Goal: Task Accomplishment & Management: Complete application form

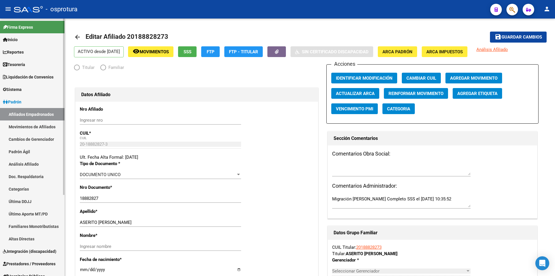
radio input "true"
type input "20-18882827-3"
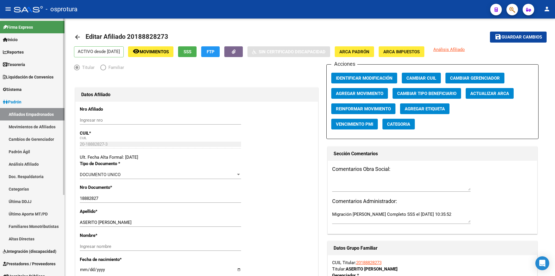
click at [21, 80] on span "Liquidación de Convenios" at bounding box center [28, 77] width 51 height 6
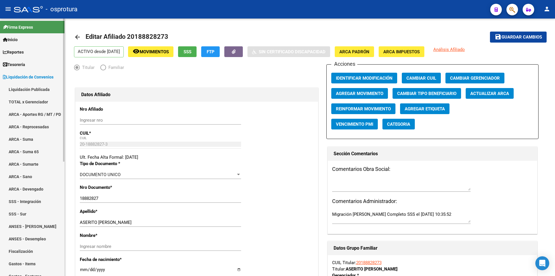
click at [25, 99] on link "TOTAL x Gerenciador" at bounding box center [32, 101] width 64 height 12
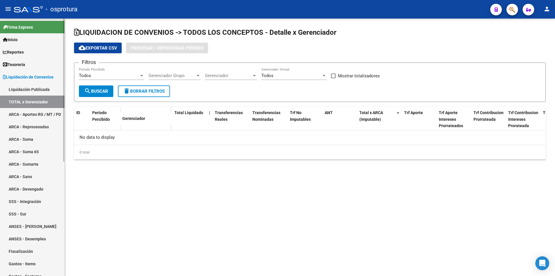
checkbox input "true"
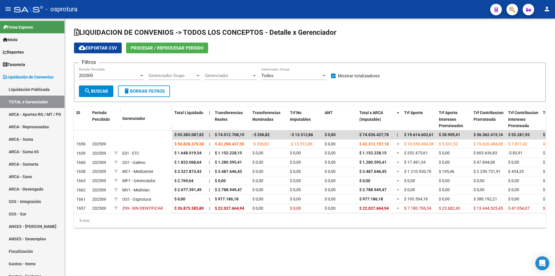
click at [103, 74] on div "202509" at bounding box center [109, 75] width 60 height 5
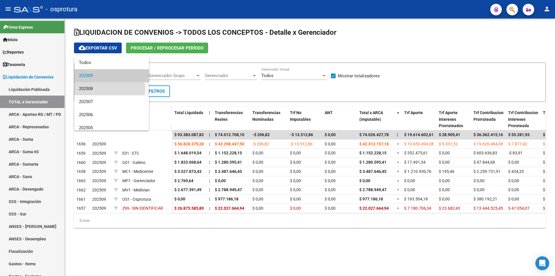
click at [102, 89] on span "202508" at bounding box center [111, 88] width 65 height 13
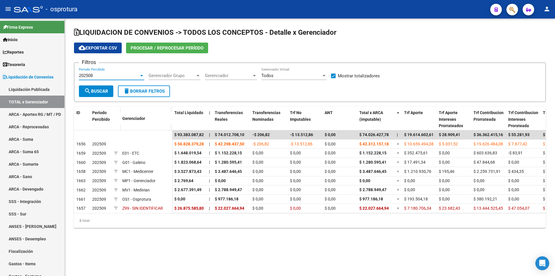
click at [108, 88] on button "search Buscar" at bounding box center [96, 91] width 34 height 12
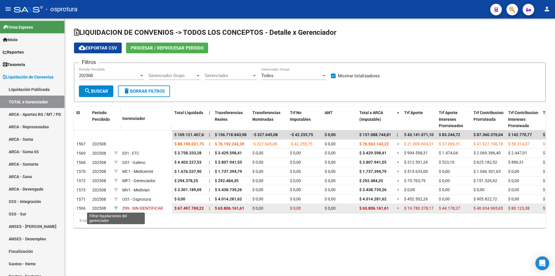
click at [116, 208] on icon at bounding box center [116, 208] width 4 height 4
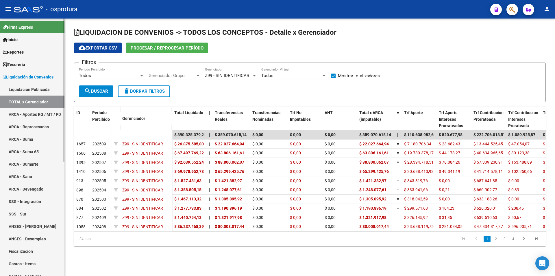
click at [43, 102] on link "TOTAL x Gerenciador" at bounding box center [32, 101] width 64 height 12
click at [104, 86] on button "search Buscar" at bounding box center [96, 91] width 34 height 12
click at [130, 73] on div "Todos" at bounding box center [109, 75] width 60 height 5
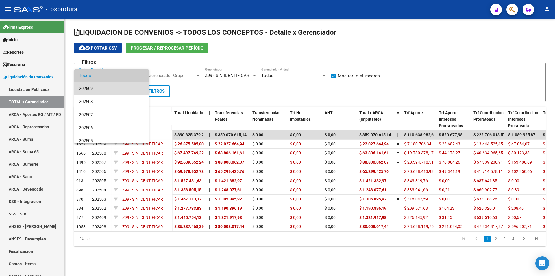
click at [120, 88] on span "202509" at bounding box center [111, 88] width 65 height 13
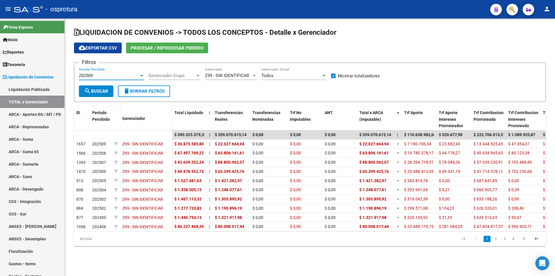
click at [227, 73] on span "Z99 - SIN IDENTIFICAR" at bounding box center [227, 75] width 44 height 5
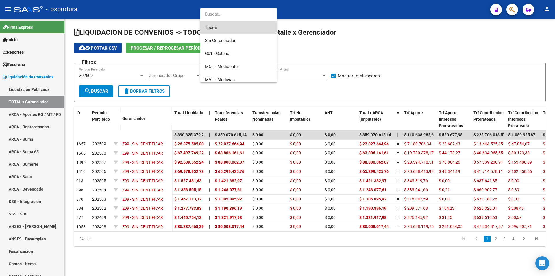
click at [229, 28] on span "Todos" at bounding box center [238, 27] width 67 height 13
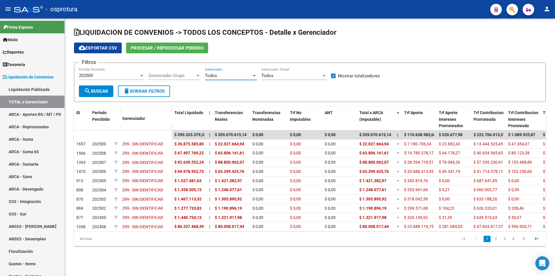
click at [104, 90] on span "search Buscar" at bounding box center [96, 91] width 24 height 5
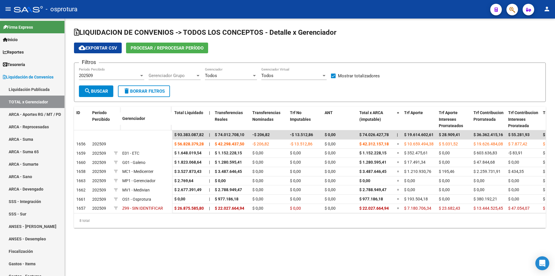
click at [512, 13] on span "button" at bounding box center [513, 10] width 6 height 12
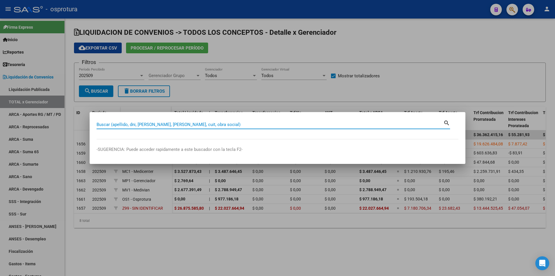
paste input "20-17901773-4"
type input "20179017734"
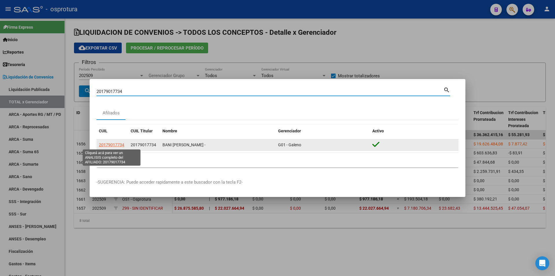
click at [118, 146] on span "20179017734" at bounding box center [111, 144] width 25 height 5
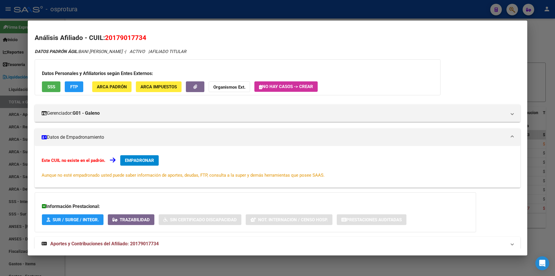
click at [132, 159] on span "EMPADRONAR" at bounding box center [139, 160] width 29 height 5
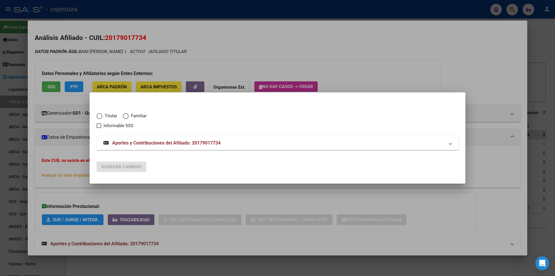
click at [111, 115] on span "Titular" at bounding box center [109, 116] width 15 height 7
click at [102, 115] on input "Titular" at bounding box center [100, 116] width 6 height 6
radio input "true"
checkbox input "true"
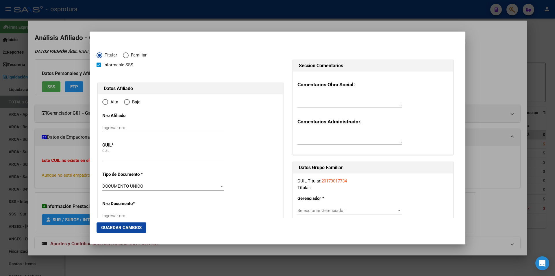
type input "20-17901773-4"
radio input "true"
type input "17901773"
type input "BANI"
type input "[PERSON_NAME]"
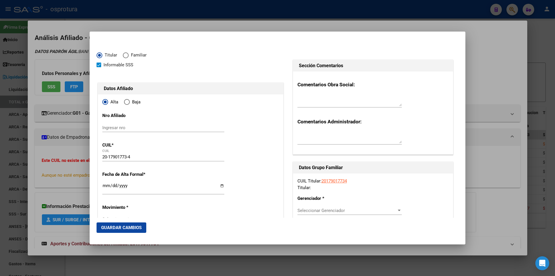
type input "[DATE]"
type input "[PERSON_NAME]"
type input "1640"
type input "[PERSON_NAME]"
type input "855"
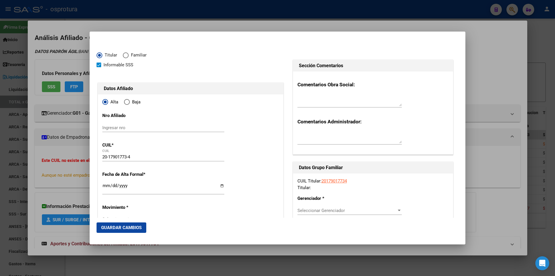
type input "01"
type input "[PERSON_NAME]"
click at [333, 207] on div "Seleccionar Gerenciador Seleccionar Gerenciador" at bounding box center [350, 210] width 104 height 9
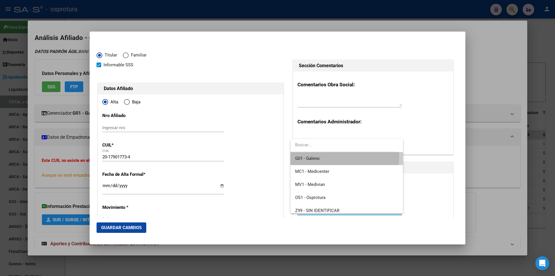
click at [337, 156] on span "G01 - Galeno" at bounding box center [346, 158] width 103 height 13
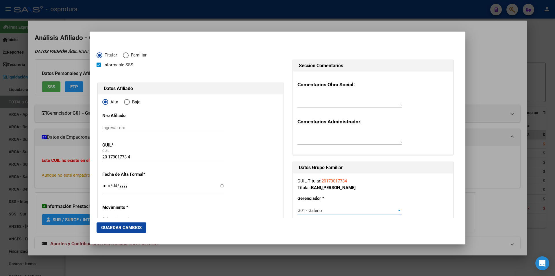
scroll to position [87, 0]
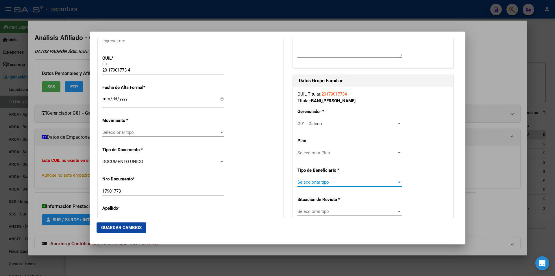
click at [339, 183] on span "Seleccionar tipo" at bounding box center [347, 181] width 99 height 5
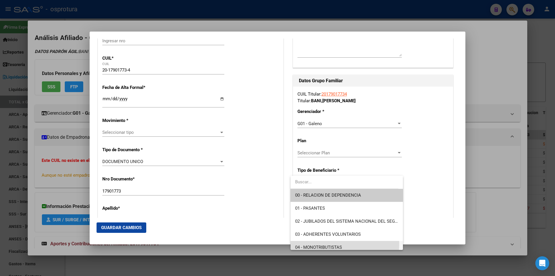
click at [333, 244] on span "04 - MONOTRIBUTISTAS" at bounding box center [346, 247] width 103 height 13
type input "20-17901773-4"
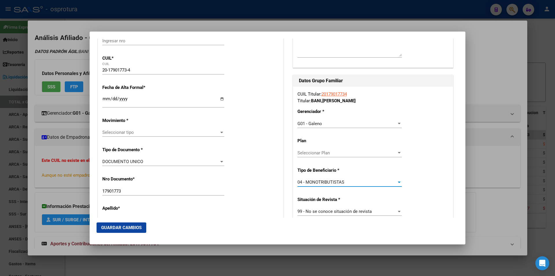
click at [131, 129] on div "Seleccionar tipo Seleccionar tipo" at bounding box center [163, 132] width 122 height 9
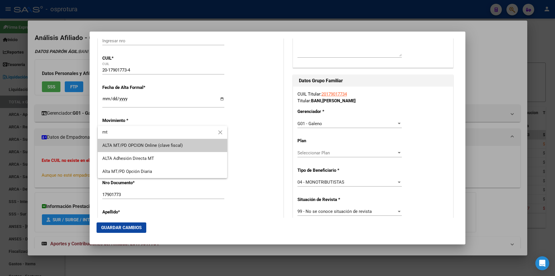
type input "mt"
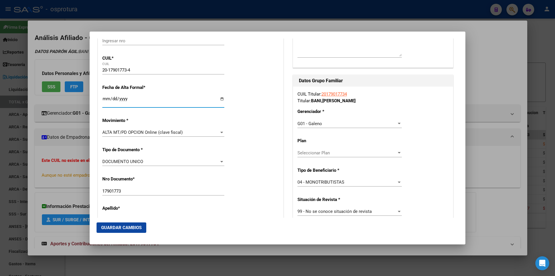
click at [106, 101] on input "Ingresar fecha" at bounding box center [163, 100] width 122 height 9
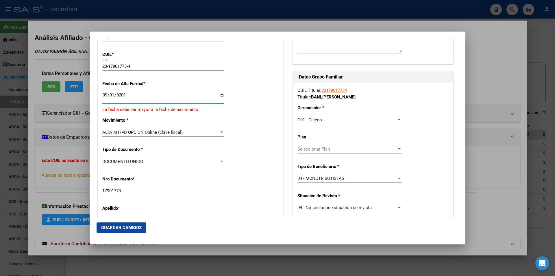
type input "[DATE]"
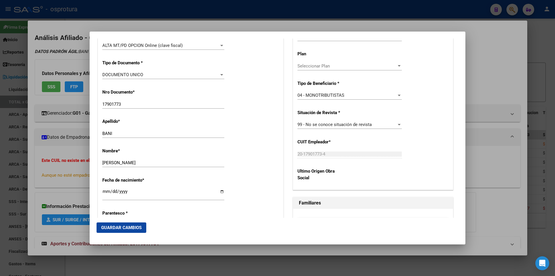
scroll to position [231, 0]
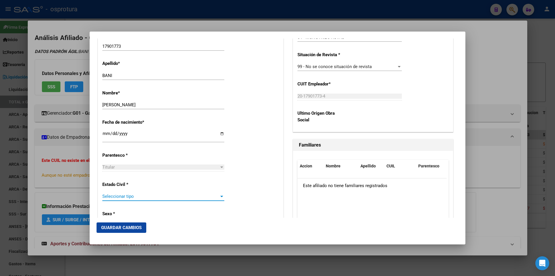
click at [154, 194] on span "Seleccionar tipo" at bounding box center [160, 195] width 117 height 5
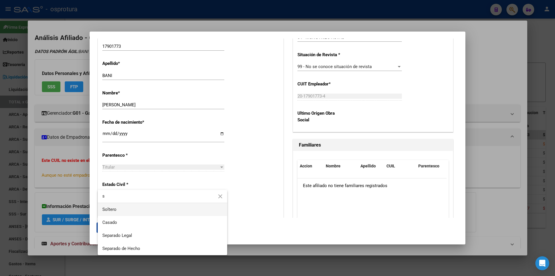
type input "s"
click at [152, 210] on span "Soltero" at bounding box center [162, 209] width 120 height 13
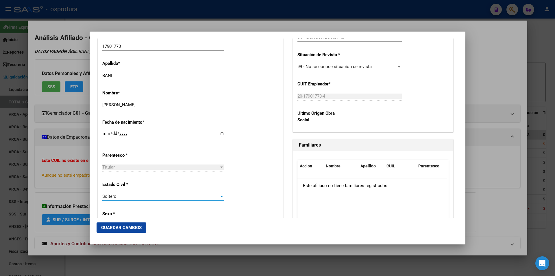
click at [143, 228] on button "Guardar Cambios" at bounding box center [122, 227] width 50 height 10
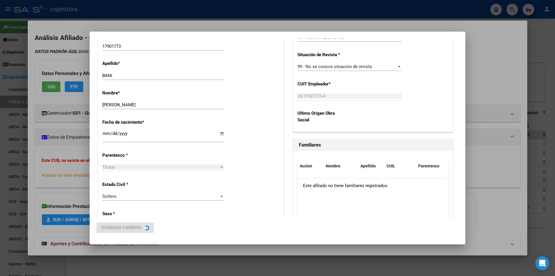
scroll to position [0, 0]
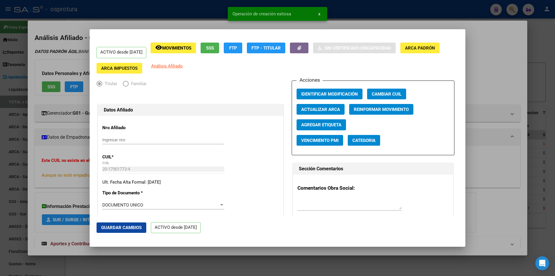
click at [470, 66] on div at bounding box center [277, 138] width 555 height 276
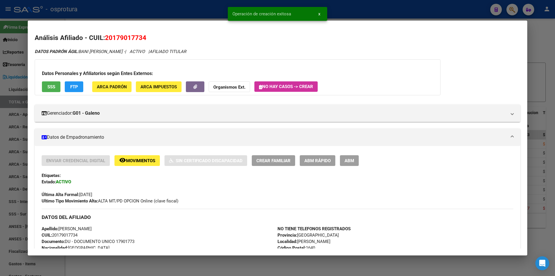
click at [308, 156] on button "ABM Rápido" at bounding box center [318, 160] width 36 height 11
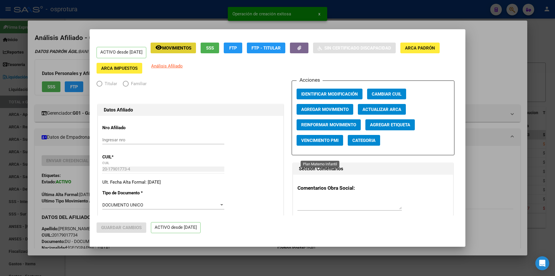
radio input "true"
type input "20-17901773-4"
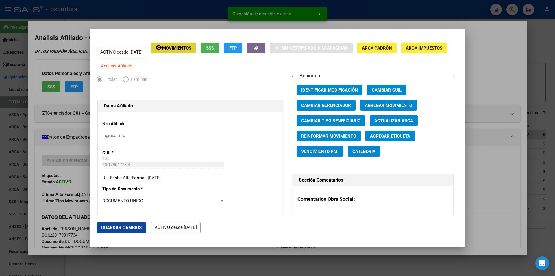
click at [395, 108] on span "Agregar Movimiento" at bounding box center [388, 105] width 47 height 5
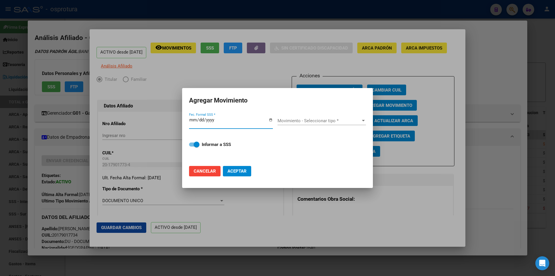
click at [289, 121] on span "Movimiento - Seleccionar tipo *" at bounding box center [319, 120] width 83 height 5
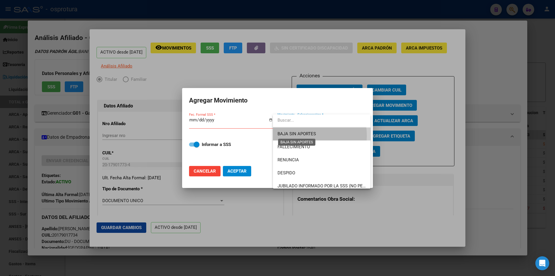
click at [296, 136] on span "BAJA SIN APORTES" at bounding box center [297, 133] width 38 height 5
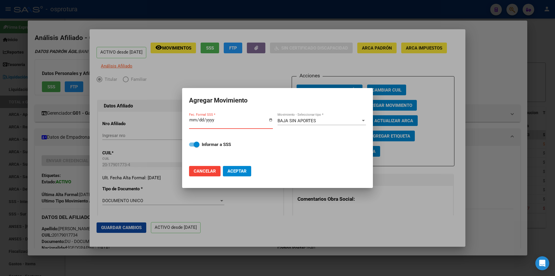
click at [194, 118] on input "Fec. Formal SSS *" at bounding box center [231, 121] width 84 height 9
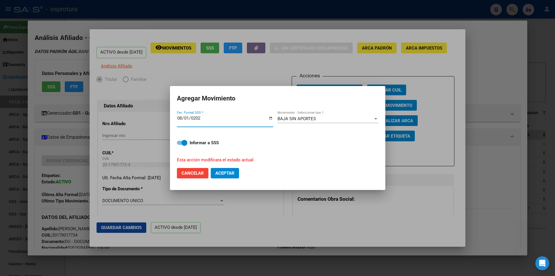
type input "[DATE]"
click at [222, 170] on button "Aceptar" at bounding box center [225, 173] width 28 height 10
checkbox input "false"
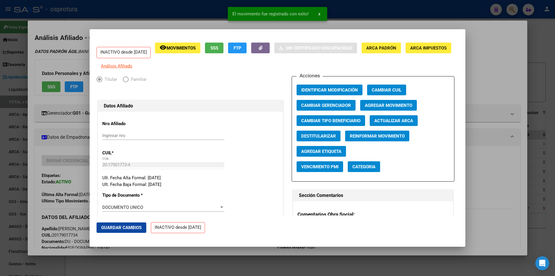
click at [351, 21] on div at bounding box center [277, 138] width 555 height 276
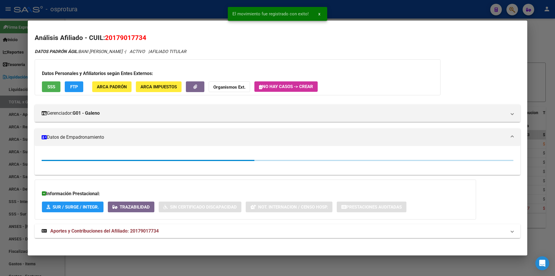
click at [351, 1] on div at bounding box center [277, 138] width 555 height 276
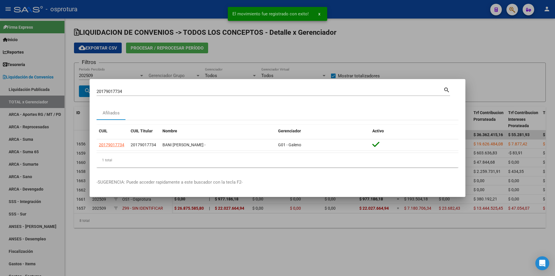
click at [201, 92] on input "20179017734" at bounding box center [270, 91] width 347 height 5
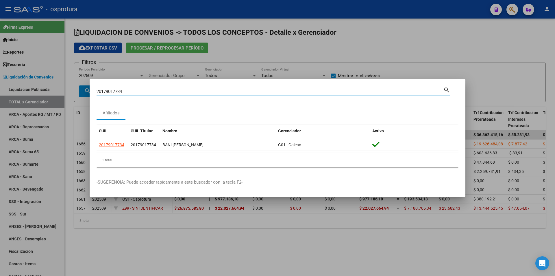
paste input "7-38267796-5"
type input "27382677965"
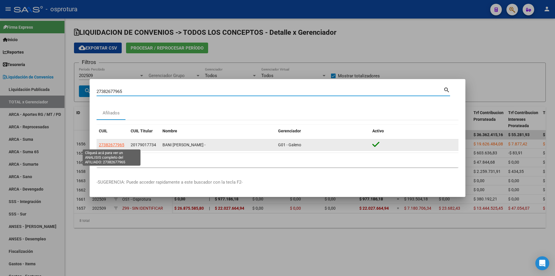
click at [119, 146] on span "27382677965" at bounding box center [111, 144] width 25 height 5
type textarea "27382677965"
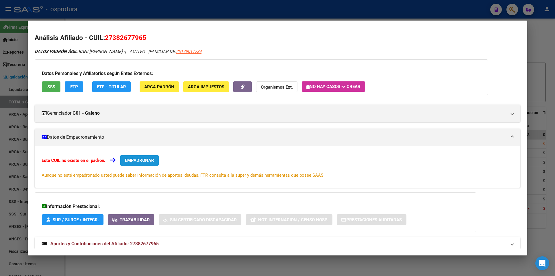
click at [135, 163] on button "EMPADRONAR" at bounding box center [139, 160] width 38 height 10
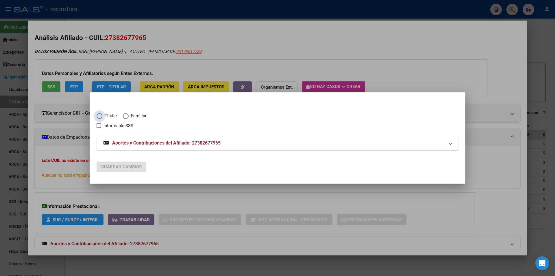
click at [108, 117] on span "Titular" at bounding box center [109, 116] width 15 height 7
click at [102, 117] on input "Titular" at bounding box center [100, 116] width 6 height 6
radio input "true"
checkbox input "true"
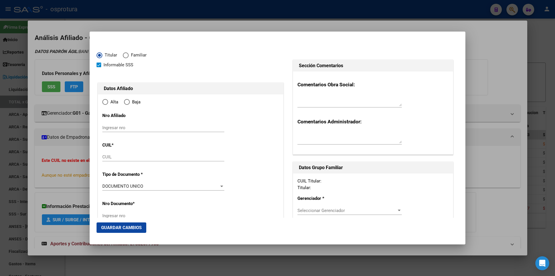
type input "27-38267796-5"
type input "38267796"
type input "BANI"
type input "[PERSON_NAME]"
type input "[DATE]"
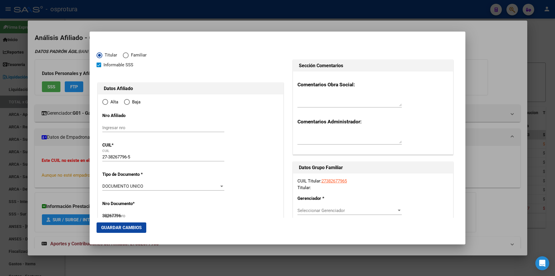
type input "CABA"
type input "1425"
type input "GUEMES"
type input "4691"
type input "9"
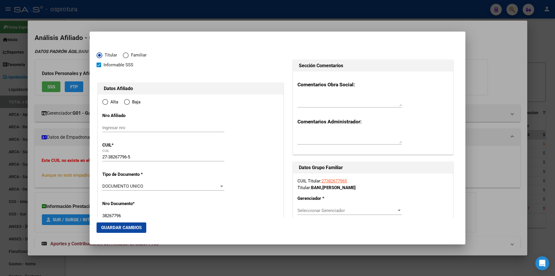
radio input "true"
type input "CABA"
click at [154, 128] on input "Ingresar nro" at bounding box center [163, 127] width 122 height 5
click at [103, 184] on input "Ingresar fecha" at bounding box center [163, 187] width 122 height 9
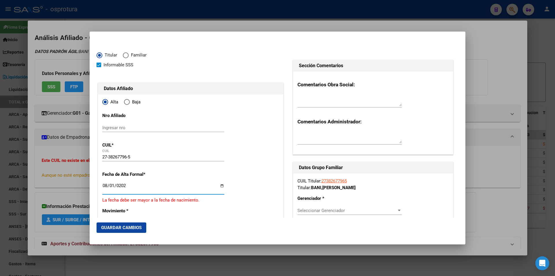
type input "[DATE]"
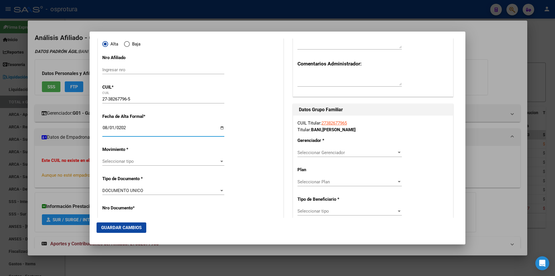
click at [330, 152] on span "Seleccionar Gerenciador" at bounding box center [347, 152] width 99 height 5
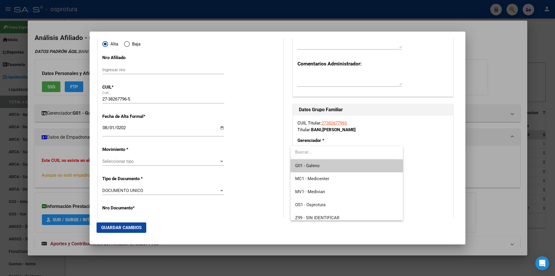
click at [325, 169] on span "G01 - Galeno" at bounding box center [346, 165] width 103 height 13
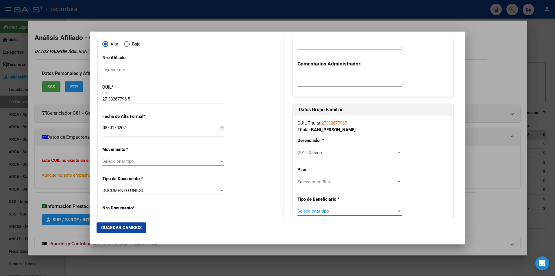
click at [315, 212] on span "Seleccionar tipo" at bounding box center [347, 210] width 99 height 5
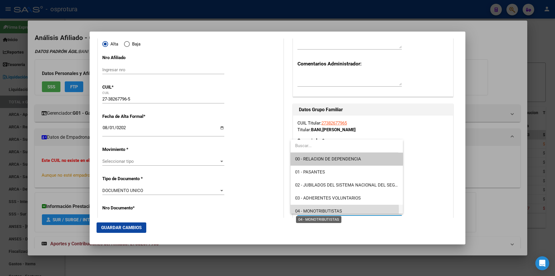
click at [315, 210] on span "04 - MONOTRIBUTISTAS" at bounding box center [318, 210] width 47 height 5
type input "27-38267796-5"
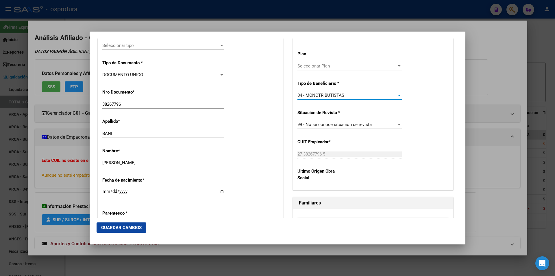
scroll to position [231, 0]
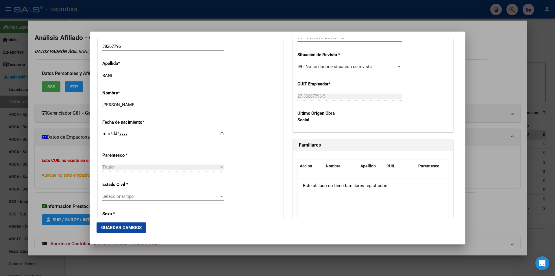
click at [140, 196] on span "Seleccionar tipo" at bounding box center [160, 195] width 117 height 5
type input "CAS"
click at [139, 206] on span "Casado" at bounding box center [162, 209] width 120 height 13
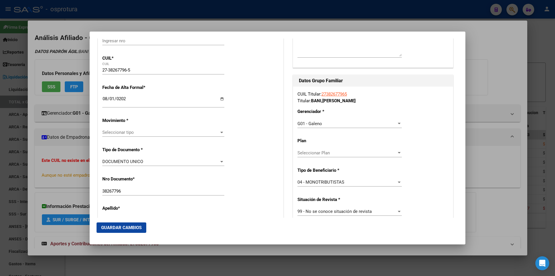
scroll to position [58, 0]
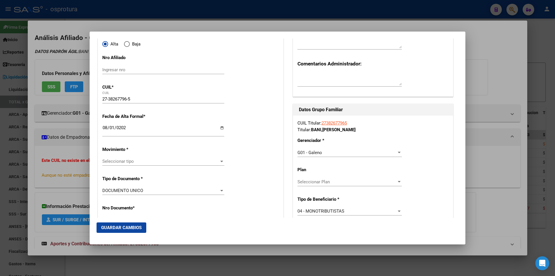
click at [147, 158] on span "Seleccionar tipo" at bounding box center [160, 160] width 117 height 5
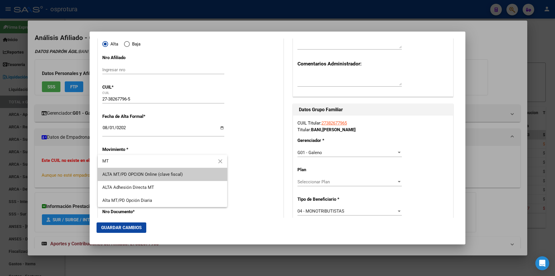
type input "MT"
click at [174, 169] on span "ALTA MT/PD OPCION Online (clave fiscal)" at bounding box center [162, 174] width 120 height 13
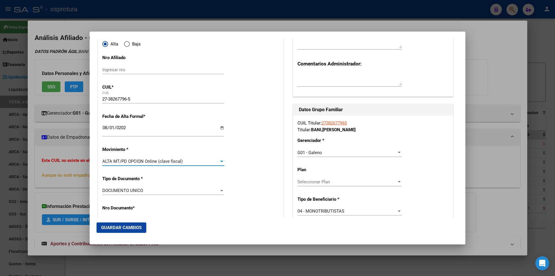
click at [143, 227] on button "Guardar Cambios" at bounding box center [122, 227] width 50 height 10
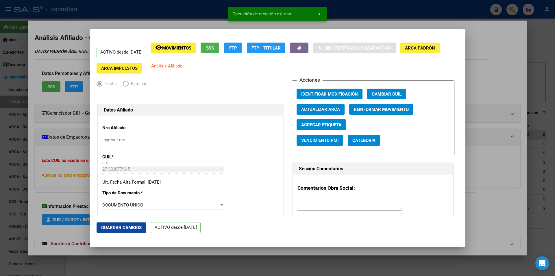
click at [498, 60] on div at bounding box center [277, 138] width 555 height 276
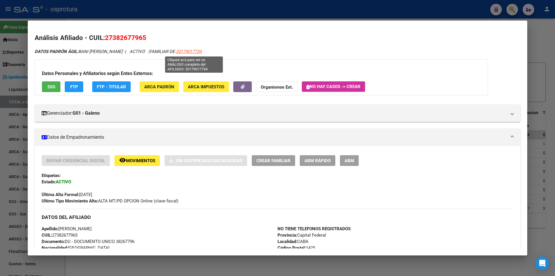
click at [198, 50] on span "20179017734" at bounding box center [188, 51] width 25 height 5
click at [134, 162] on span "Movimientos" at bounding box center [140, 160] width 29 height 5
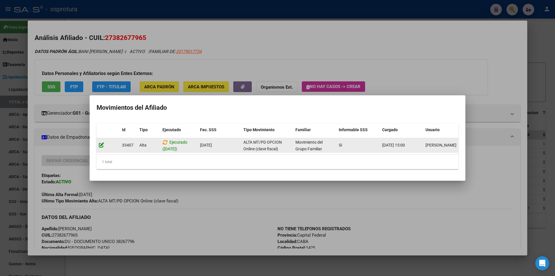
click at [101, 143] on icon at bounding box center [101, 144] width 5 height 5
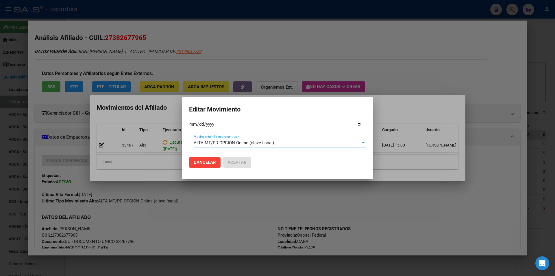
click at [239, 140] on span "ALTA MT/PD OPCION Online (clave fiscal)" at bounding box center [234, 142] width 80 height 5
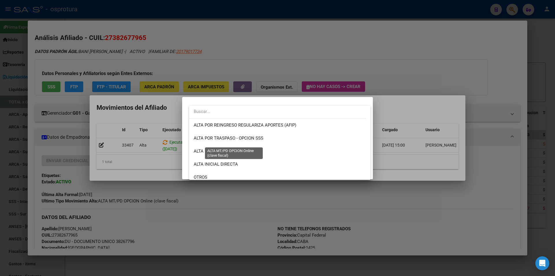
scroll to position [139, 0]
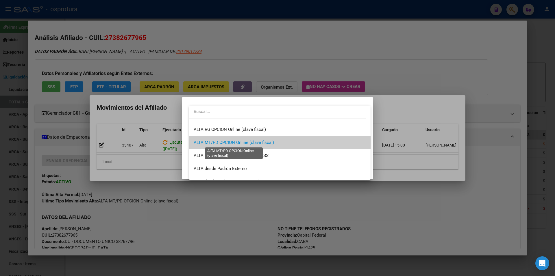
click at [239, 140] on span "ALTA MT/PD OPCION Online (clave fiscal)" at bounding box center [234, 142] width 80 height 5
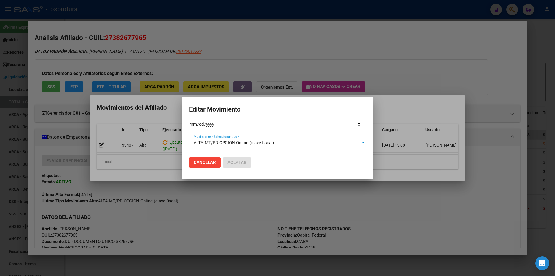
click at [208, 164] on span "Cancelar" at bounding box center [205, 162] width 22 height 5
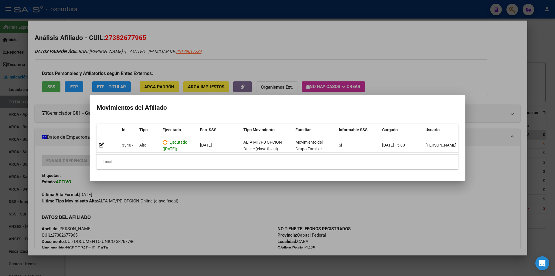
click at [237, 60] on div at bounding box center [277, 138] width 555 height 276
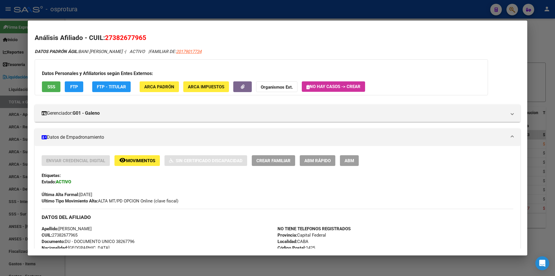
click at [228, 18] on div at bounding box center [277, 138] width 555 height 276
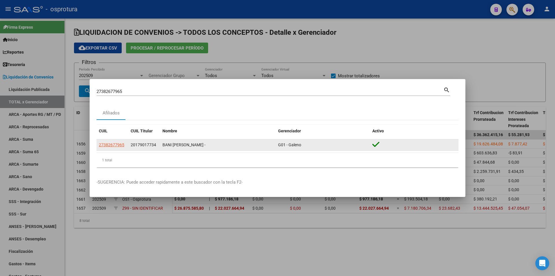
click at [115, 147] on app-link-go-to "27382677965" at bounding box center [111, 144] width 25 height 7
click at [115, 142] on app-link-go-to "27382677965" at bounding box center [111, 144] width 25 height 7
click at [122, 143] on span "27382677965" at bounding box center [111, 144] width 25 height 5
type textarea "27382677965"
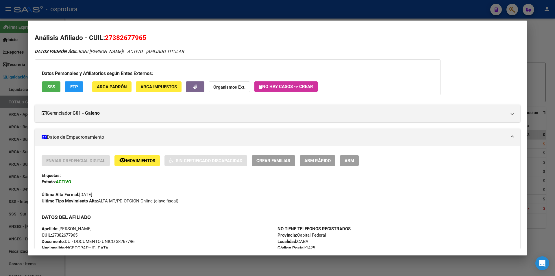
click at [266, 9] on div at bounding box center [277, 138] width 555 height 276
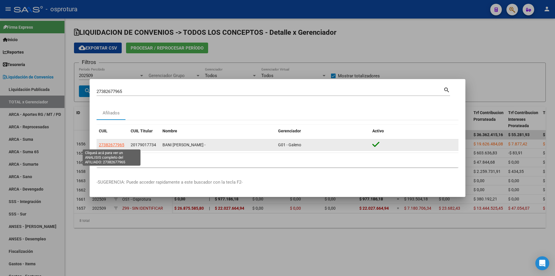
click at [115, 143] on span "27382677965" at bounding box center [111, 144] width 25 height 5
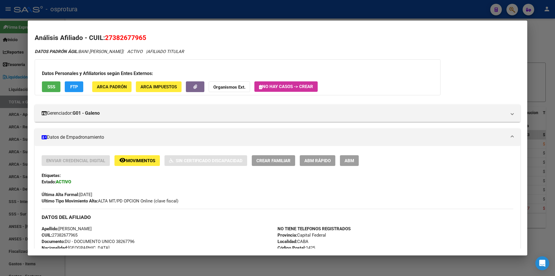
click at [235, 14] on div at bounding box center [277, 138] width 555 height 276
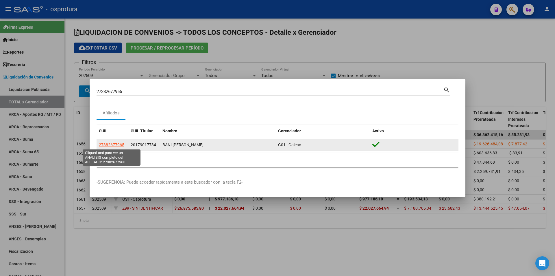
click at [115, 144] on span "27382677965" at bounding box center [111, 144] width 25 height 5
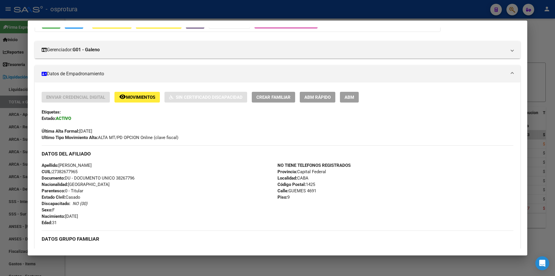
scroll to position [5, 0]
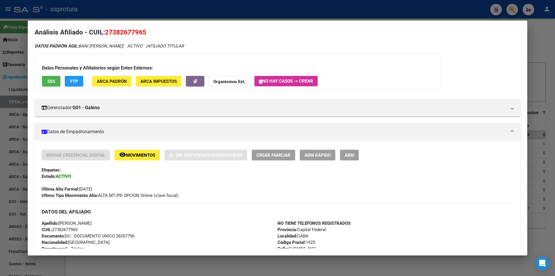
click at [251, 12] on div at bounding box center [277, 138] width 555 height 276
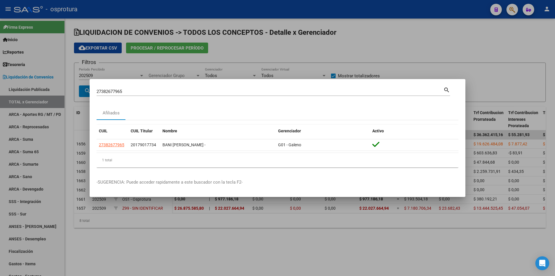
click at [199, 91] on input "27382677965" at bounding box center [270, 91] width 347 height 5
paste input "0-17901773-4"
type input "20179017734"
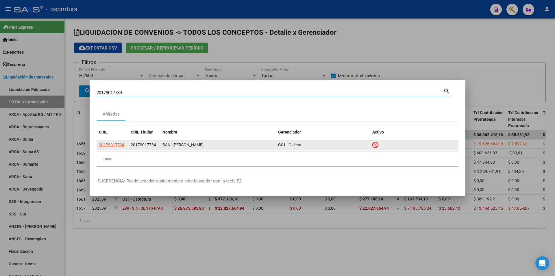
click at [113, 142] on app-link-go-to "20179017734" at bounding box center [111, 144] width 25 height 7
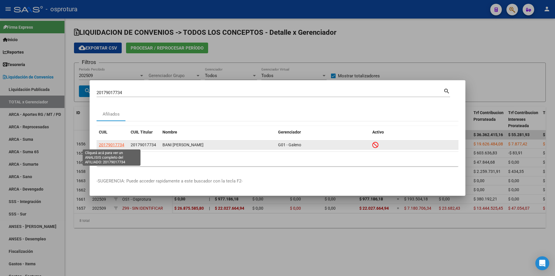
click at [113, 145] on span "20179017734" at bounding box center [111, 144] width 25 height 5
type textarea "20179017734"
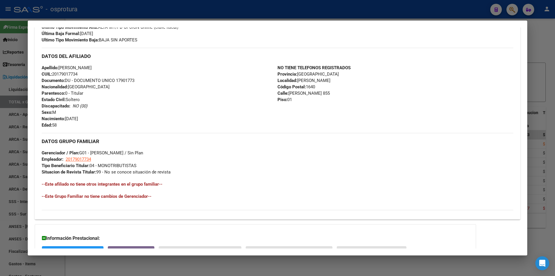
scroll to position [0, 0]
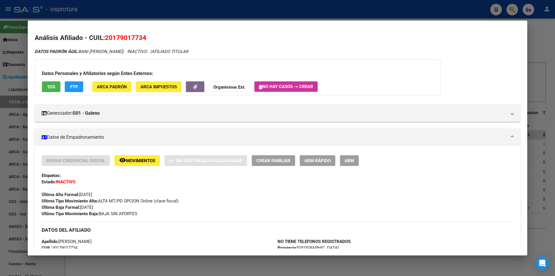
click at [130, 159] on span "Movimientos" at bounding box center [140, 160] width 29 height 5
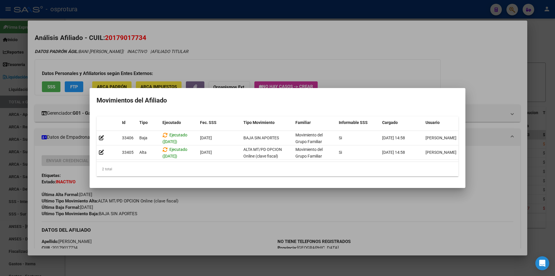
click at [180, 62] on div at bounding box center [277, 138] width 555 height 276
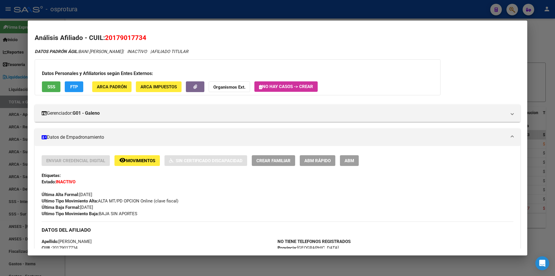
click at [311, 161] on span "ABM Rápido" at bounding box center [318, 160] width 26 height 5
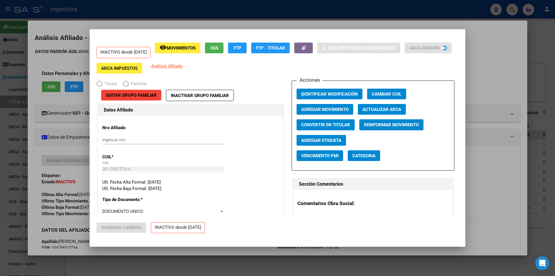
radio input "true"
type input "20-17901773-4"
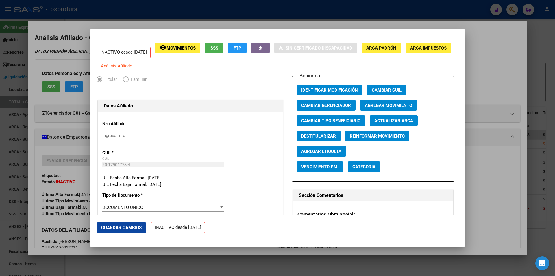
click at [494, 83] on div at bounding box center [277, 138] width 555 height 276
